Goal: Information Seeking & Learning: Learn about a topic

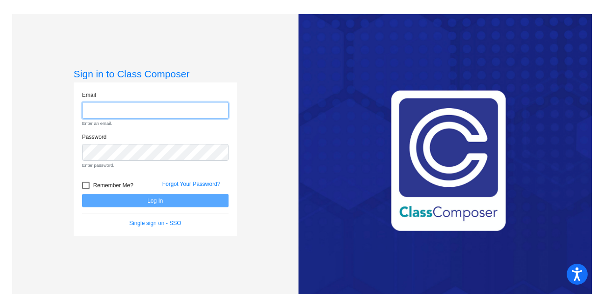
type input "[EMAIL_ADDRESS][PERSON_NAME][DOMAIN_NAME]"
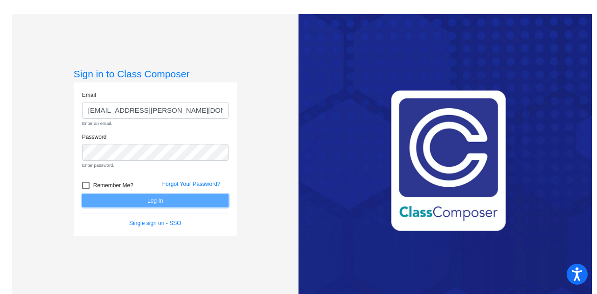
click at [168, 200] on form "Email [EMAIL_ADDRESS][PERSON_NAME][DOMAIN_NAME] Enter an email. Password Enter …" at bounding box center [155, 159] width 146 height 137
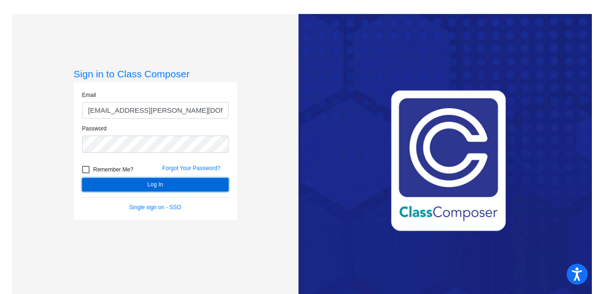
click at [174, 179] on button "Log In" at bounding box center [155, 185] width 146 height 14
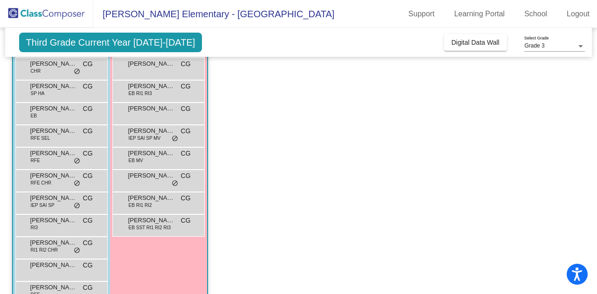
scroll to position [183, 0]
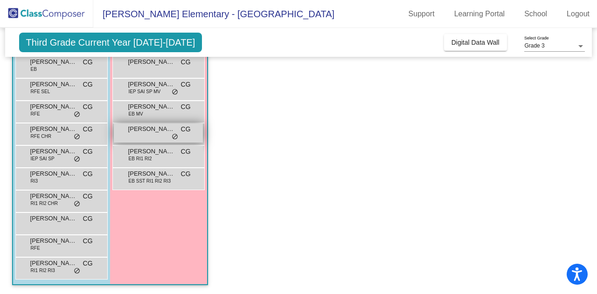
click at [138, 131] on span "[PERSON_NAME]" at bounding box center [151, 128] width 47 height 9
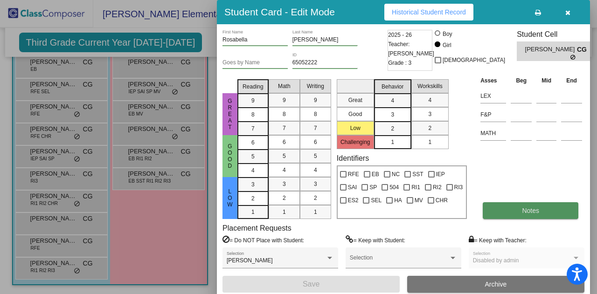
click at [504, 205] on button "Notes" at bounding box center [530, 210] width 96 height 17
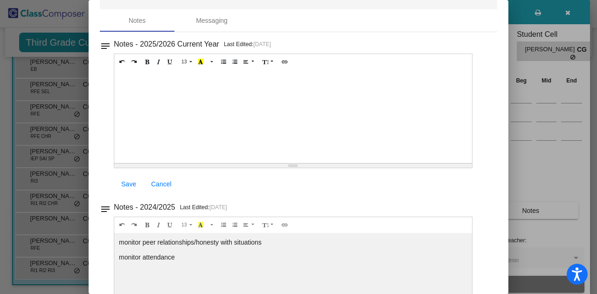
scroll to position [0, 0]
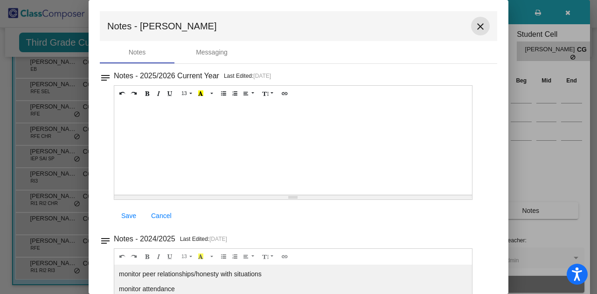
click at [475, 25] on mat-icon "close" at bounding box center [480, 26] width 11 height 11
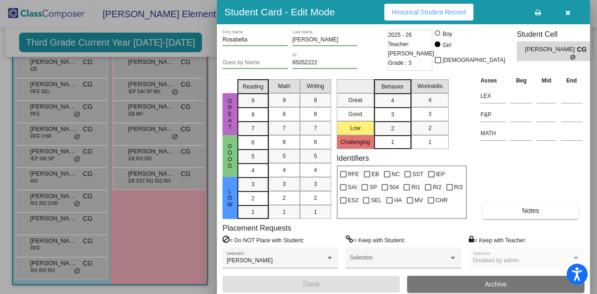
click at [157, 220] on div at bounding box center [298, 147] width 597 height 294
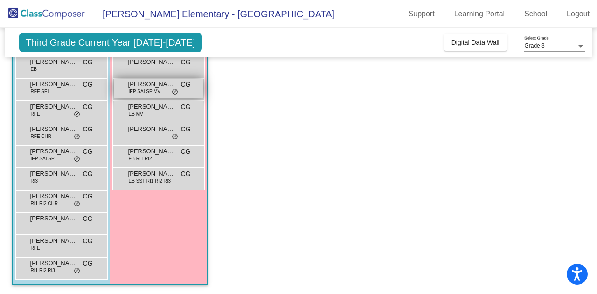
click at [173, 95] on span "do_not_disturb_alt" at bounding box center [175, 92] width 7 height 7
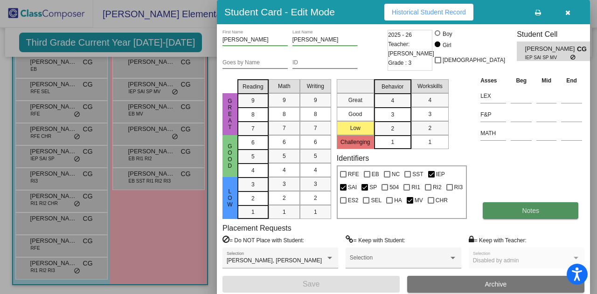
click at [560, 208] on button "Notes" at bounding box center [530, 210] width 96 height 17
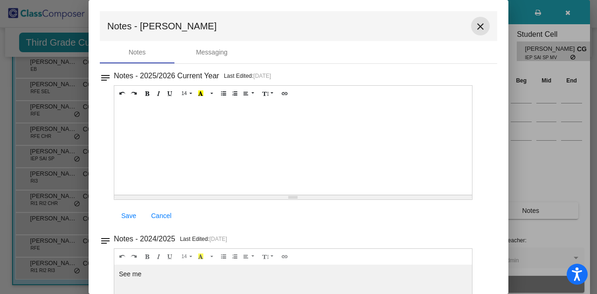
click at [475, 26] on mat-icon "close" at bounding box center [480, 26] width 11 height 11
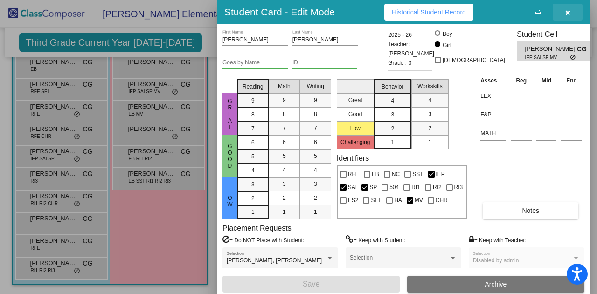
click at [569, 14] on icon "button" at bounding box center [567, 12] width 5 height 7
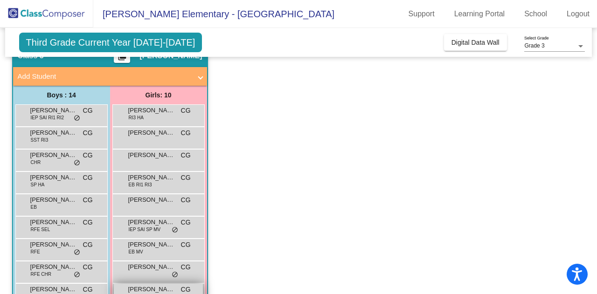
scroll to position [43, 0]
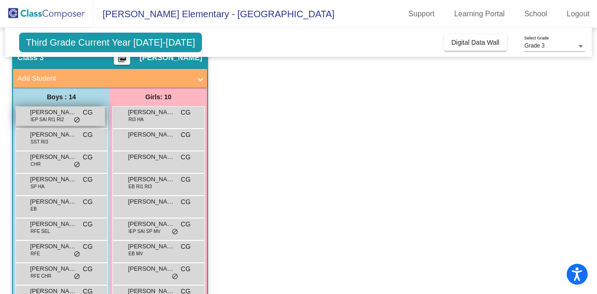
click at [68, 117] on div "[PERSON_NAME] IEP SAI RI1 RI2 CG lock do_not_disturb_alt" at bounding box center [60, 116] width 89 height 19
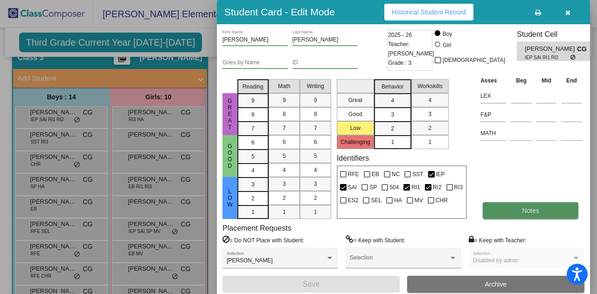
click at [524, 202] on button "Notes" at bounding box center [530, 210] width 96 height 17
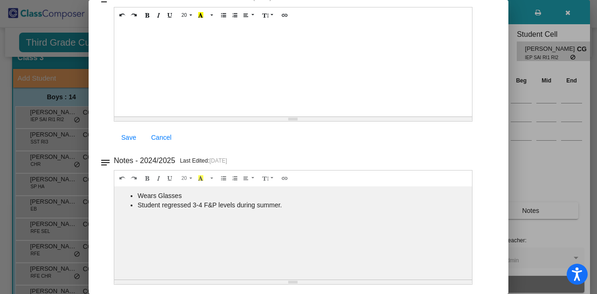
scroll to position [0, 0]
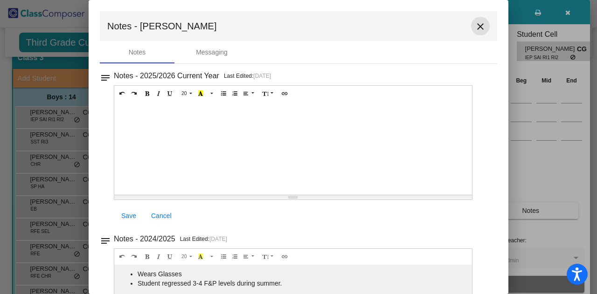
click at [479, 26] on mat-icon "close" at bounding box center [480, 26] width 11 height 11
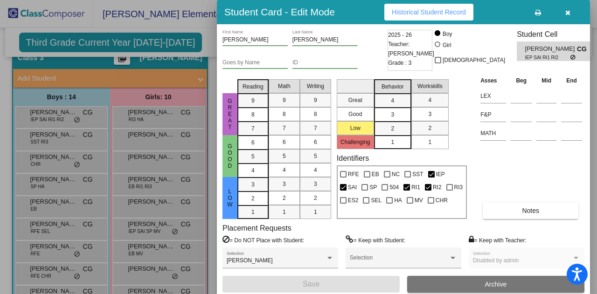
click at [58, 161] on div at bounding box center [298, 147] width 597 height 294
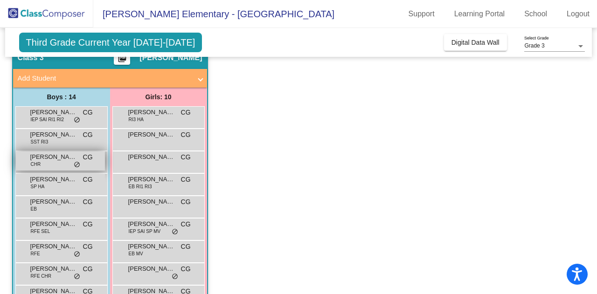
click at [64, 164] on div "[PERSON_NAME] CHR CG lock do_not_disturb_alt" at bounding box center [60, 160] width 89 height 19
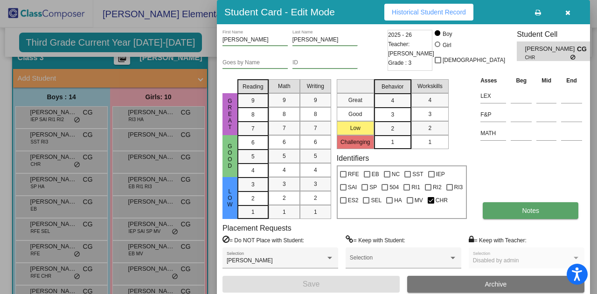
click at [518, 212] on button "Notes" at bounding box center [530, 210] width 96 height 17
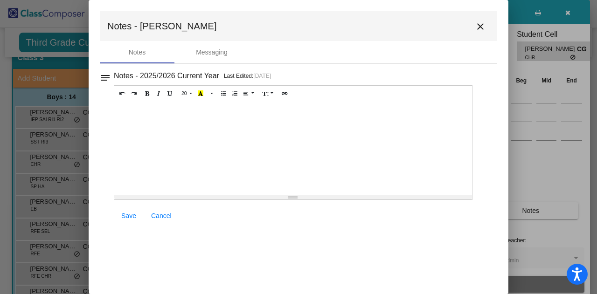
click at [480, 27] on mat-icon "close" at bounding box center [480, 26] width 11 height 11
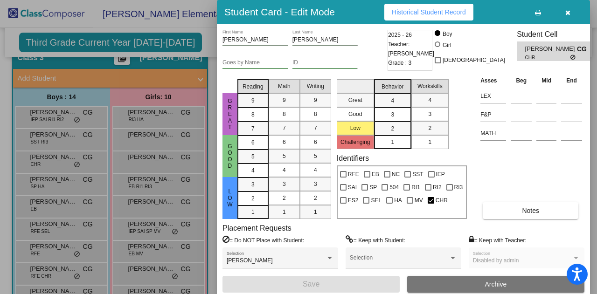
click at [562, 14] on button "button" at bounding box center [567, 12] width 30 height 17
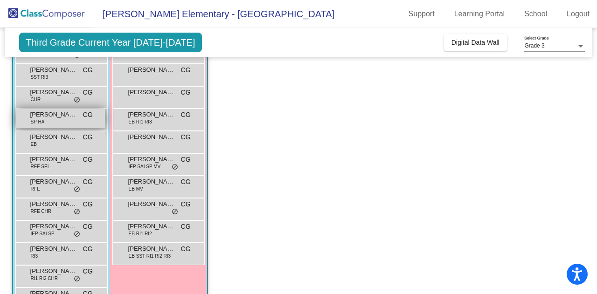
scroll to position [136, 0]
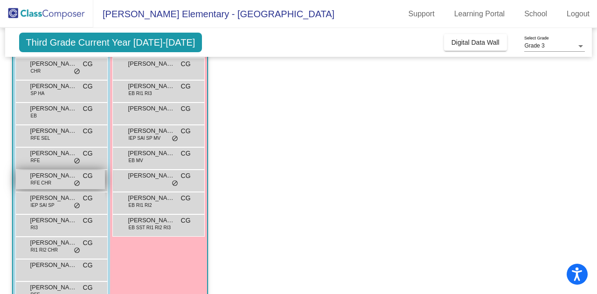
click at [82, 185] on div "[PERSON_NAME] RFE CHR CG lock do_not_disturb_alt" at bounding box center [60, 179] width 89 height 19
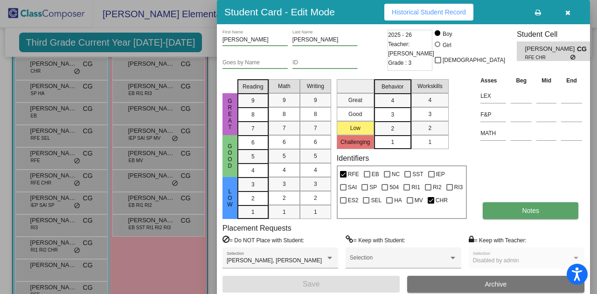
click at [540, 214] on button "Notes" at bounding box center [530, 210] width 96 height 17
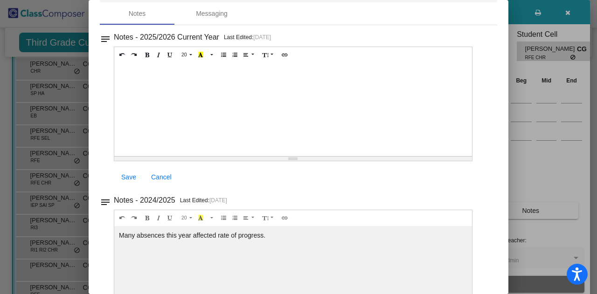
scroll to position [0, 0]
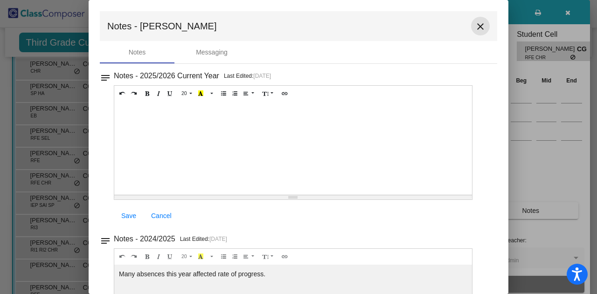
click at [475, 24] on mat-icon "close" at bounding box center [480, 26] width 11 height 11
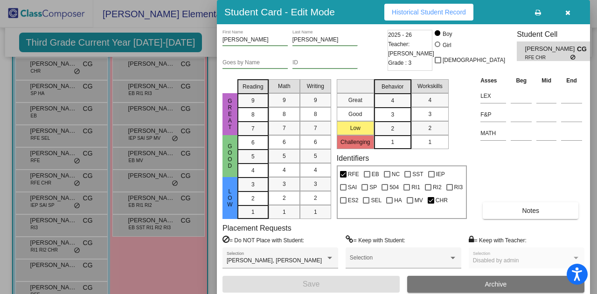
click at [444, 14] on span "Historical Student Record" at bounding box center [429, 11] width 74 height 7
click at [54, 206] on div at bounding box center [298, 147] width 597 height 294
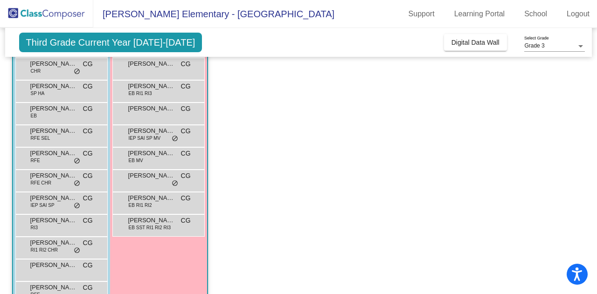
click at [54, 206] on span "IEP SAI SP" at bounding box center [43, 205] width 24 height 7
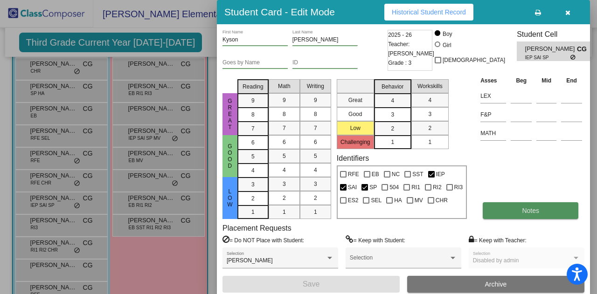
click at [536, 205] on button "Notes" at bounding box center [530, 210] width 96 height 17
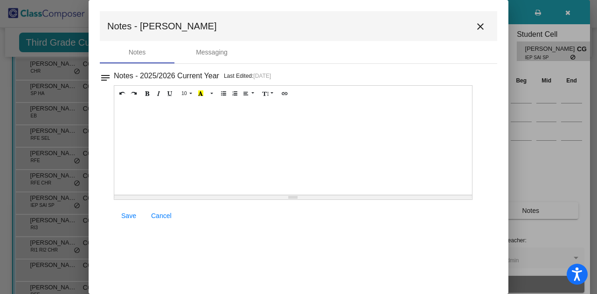
click at [484, 26] on mat-icon "close" at bounding box center [480, 26] width 11 height 11
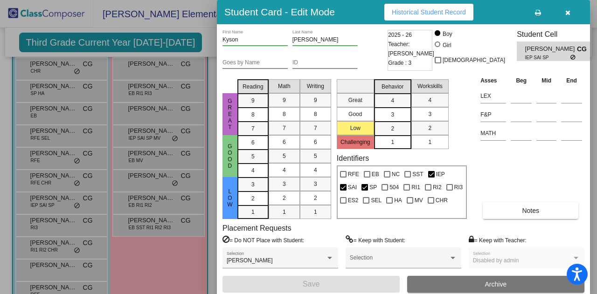
click at [450, 14] on span "Historical Student Record" at bounding box center [429, 11] width 74 height 7
click at [92, 230] on div at bounding box center [298, 147] width 597 height 294
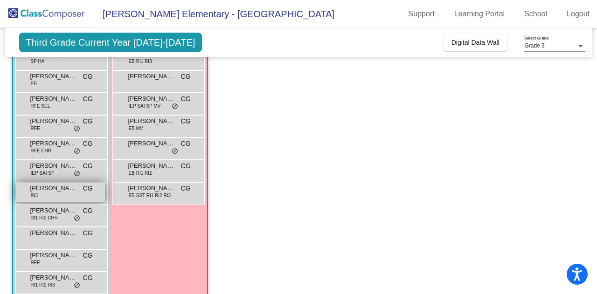
scroll to position [183, 0]
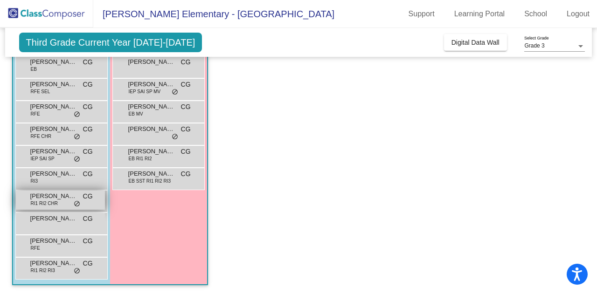
click at [72, 201] on div "Maverik [PERSON_NAME] RI1 RI2 CHR CG lock do_not_disturb_alt" at bounding box center [60, 200] width 89 height 19
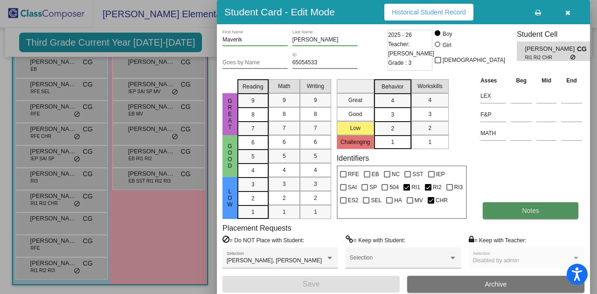
click at [543, 206] on button "Notes" at bounding box center [530, 210] width 96 height 17
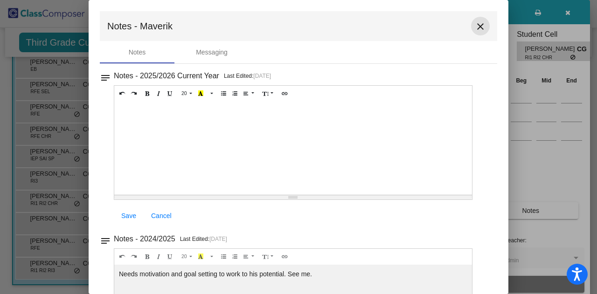
click at [477, 29] on mat-icon "close" at bounding box center [480, 26] width 11 height 11
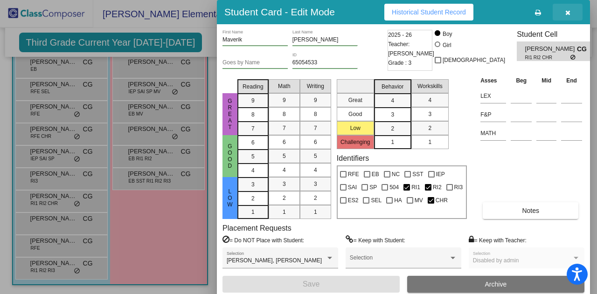
click at [573, 14] on button "button" at bounding box center [567, 12] width 30 height 17
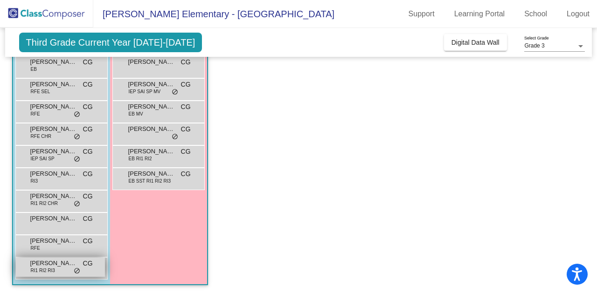
click at [84, 275] on div "[PERSON_NAME] RI1 RI2 RI3 CG lock do_not_disturb_alt" at bounding box center [60, 267] width 89 height 19
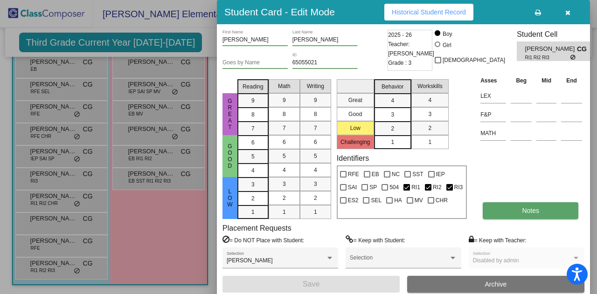
click at [519, 213] on button "Notes" at bounding box center [530, 210] width 96 height 17
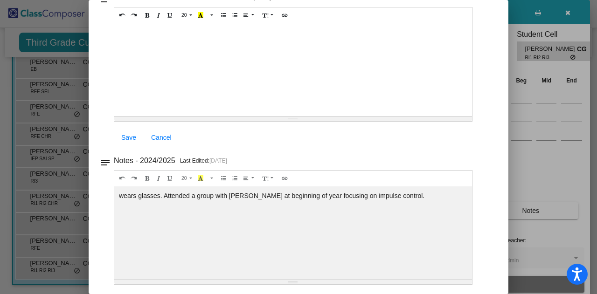
scroll to position [0, 0]
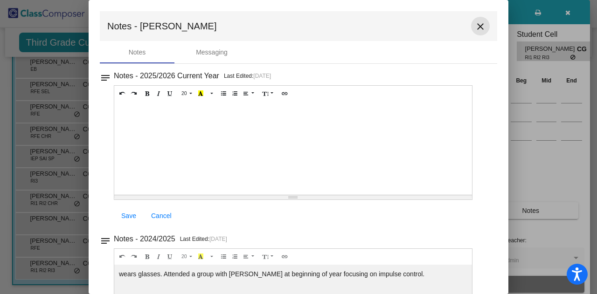
click at [475, 28] on mat-icon "close" at bounding box center [480, 26] width 11 height 11
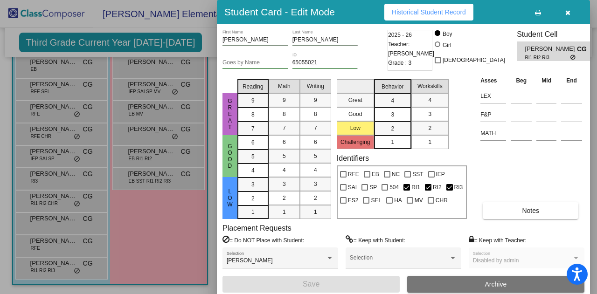
click at [162, 242] on div at bounding box center [298, 147] width 597 height 294
